Goal: Browse casually

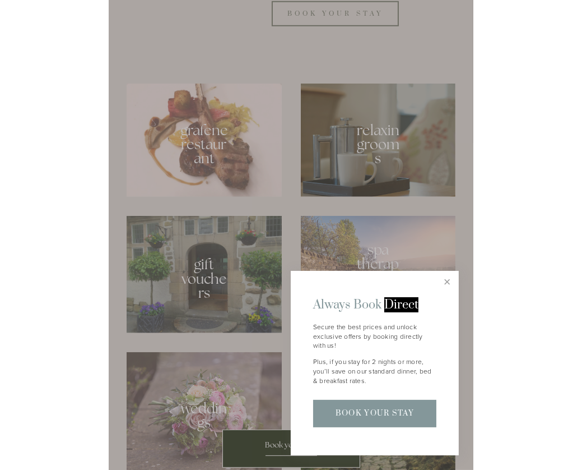
scroll to position [612, 0]
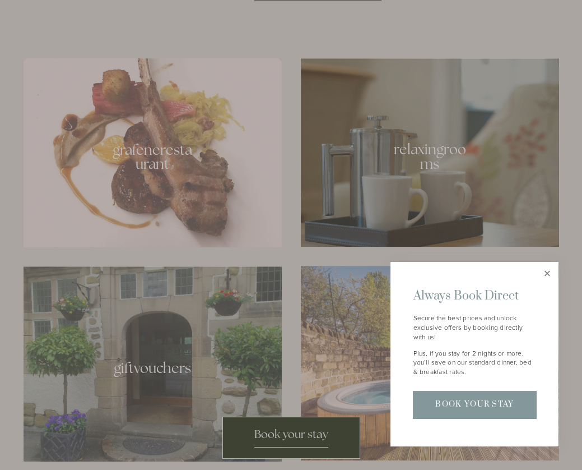
click at [550, 275] on link "Close" at bounding box center [548, 273] width 20 height 20
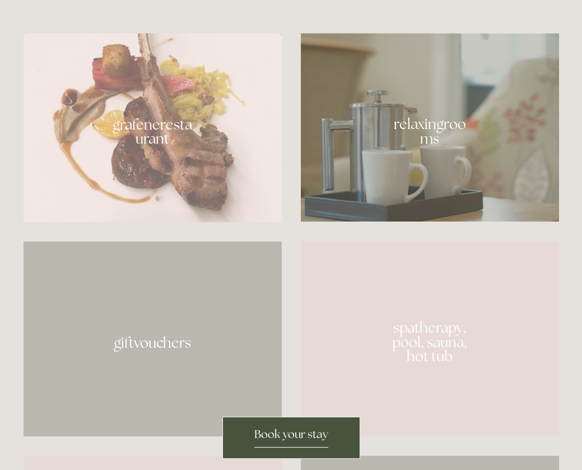
scroll to position [638, 0]
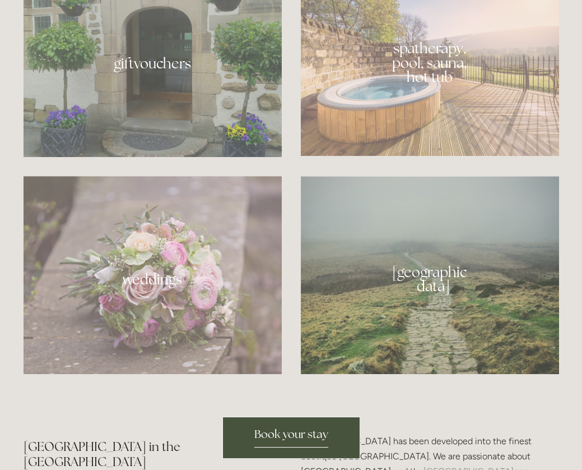
scroll to position [907, 0]
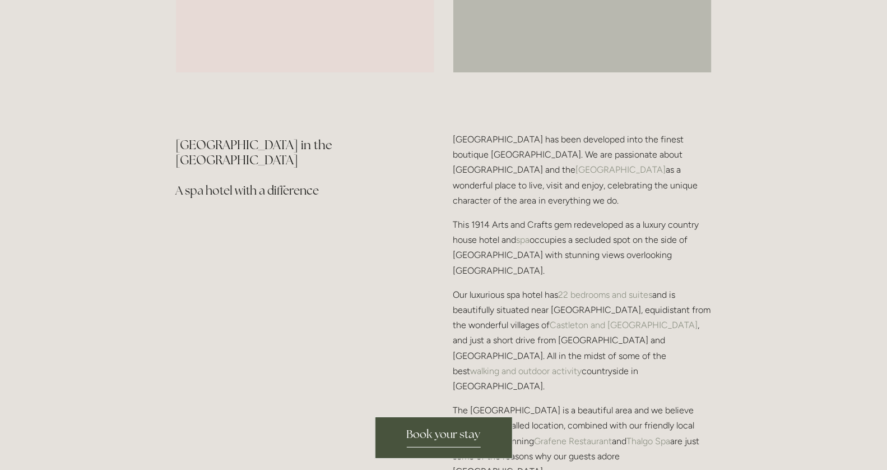
scroll to position [882, 0]
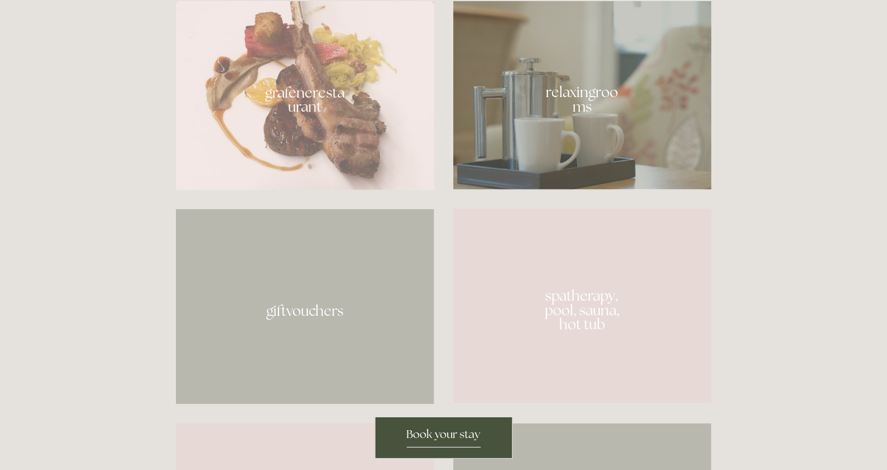
scroll to position [669, 0]
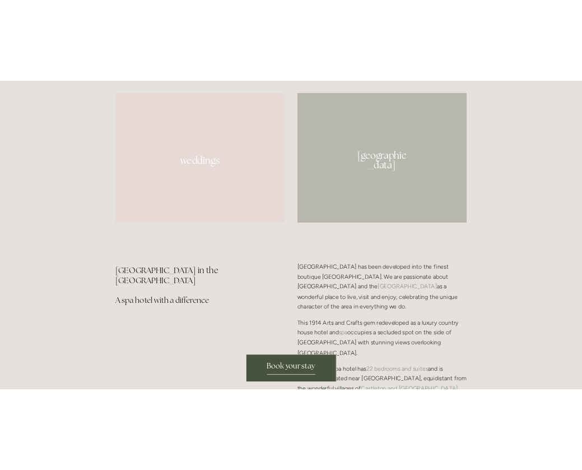
scroll to position [1072, 0]
